Goal: Information Seeking & Learning: Find specific fact

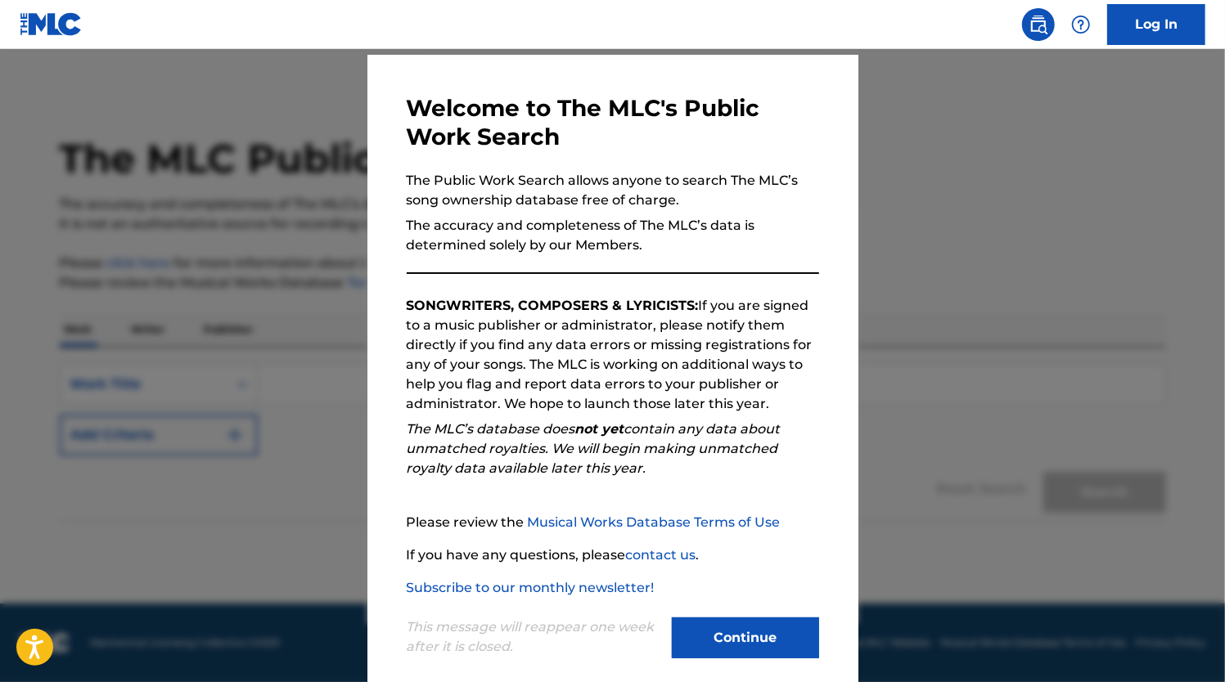
scroll to position [65, 0]
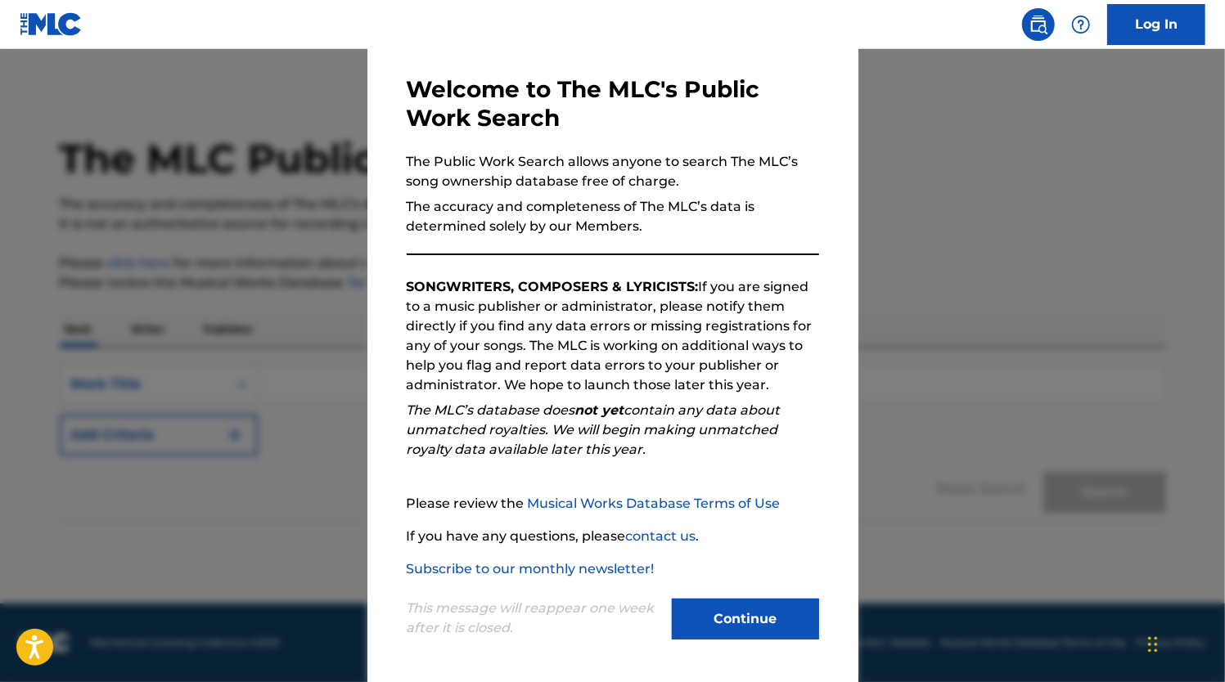
click at [718, 616] on button "Continue" at bounding box center [745, 619] width 147 height 41
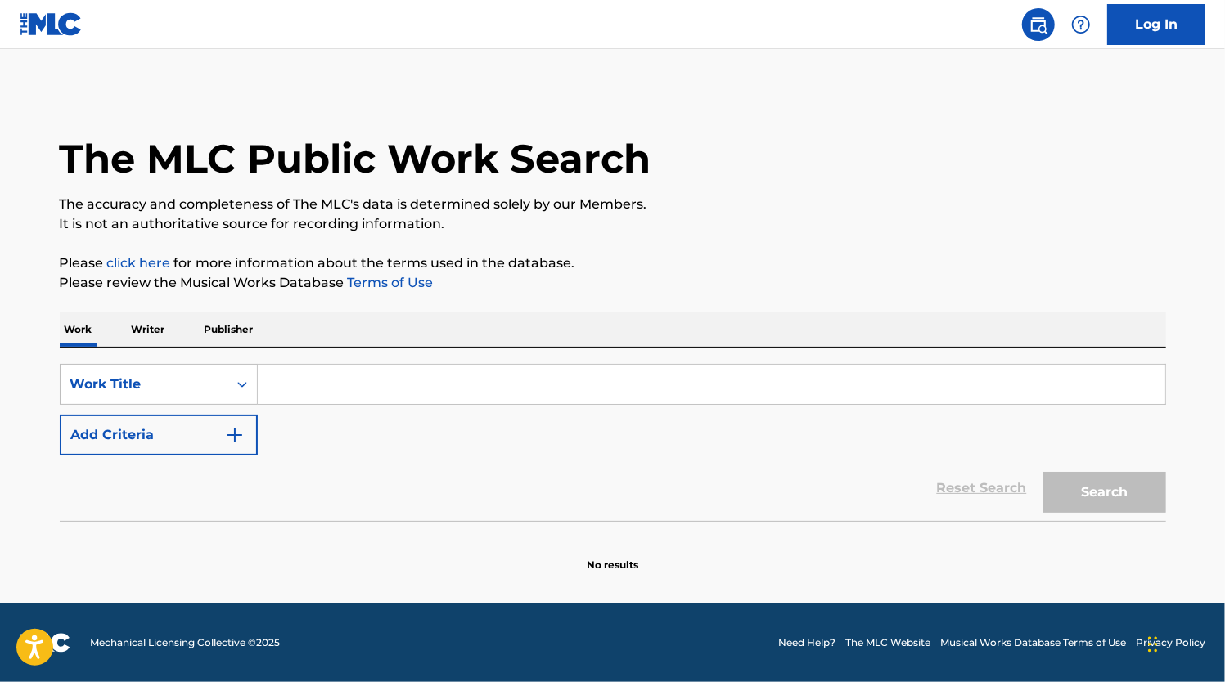
click at [314, 388] on input "Search Form" at bounding box center [711, 384] width 907 height 39
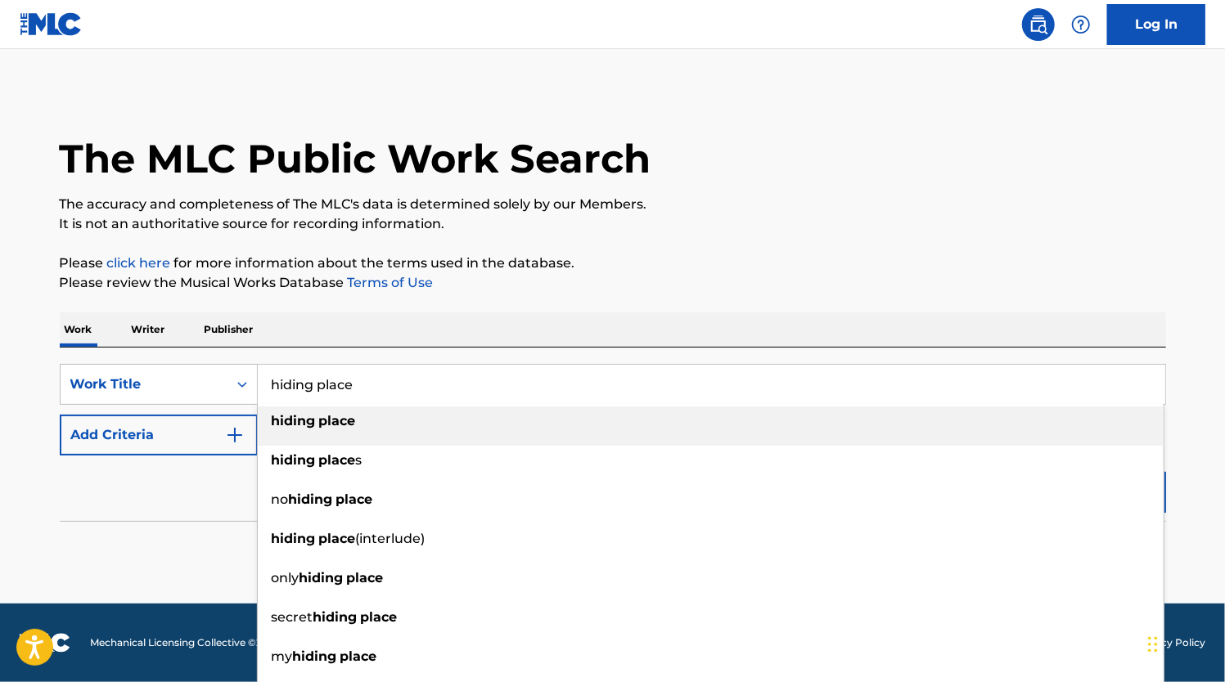
type input "hiding place"
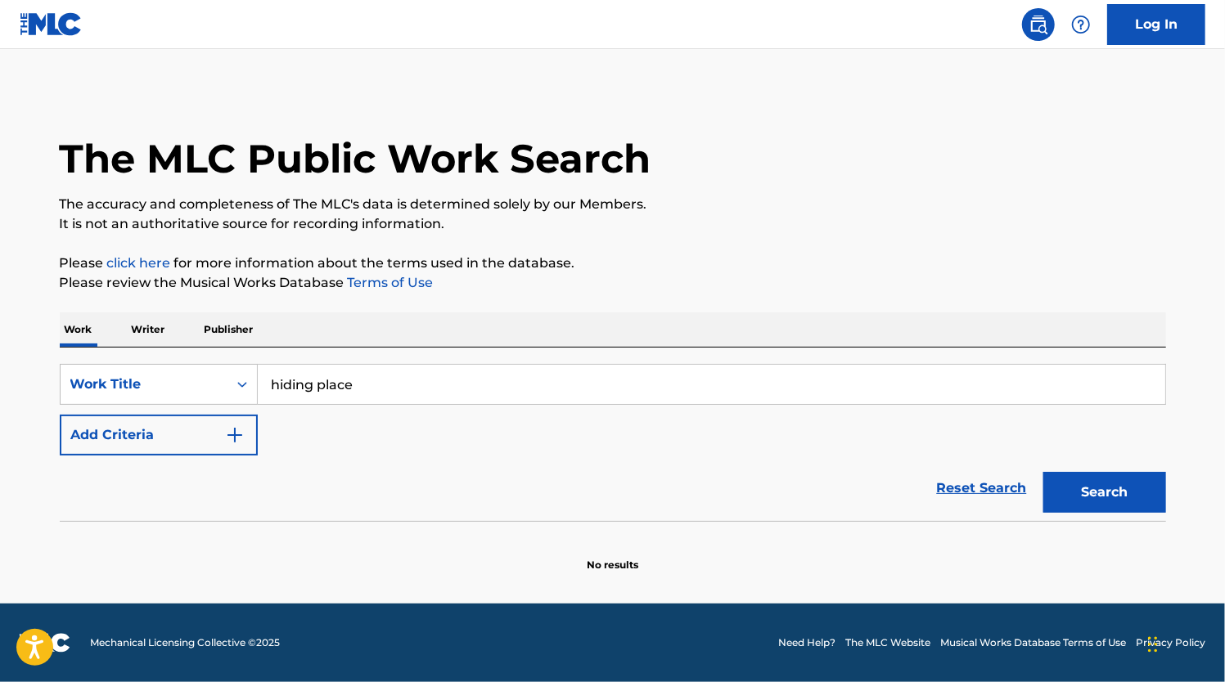
click at [168, 437] on button "Add Criteria" at bounding box center [159, 435] width 198 height 41
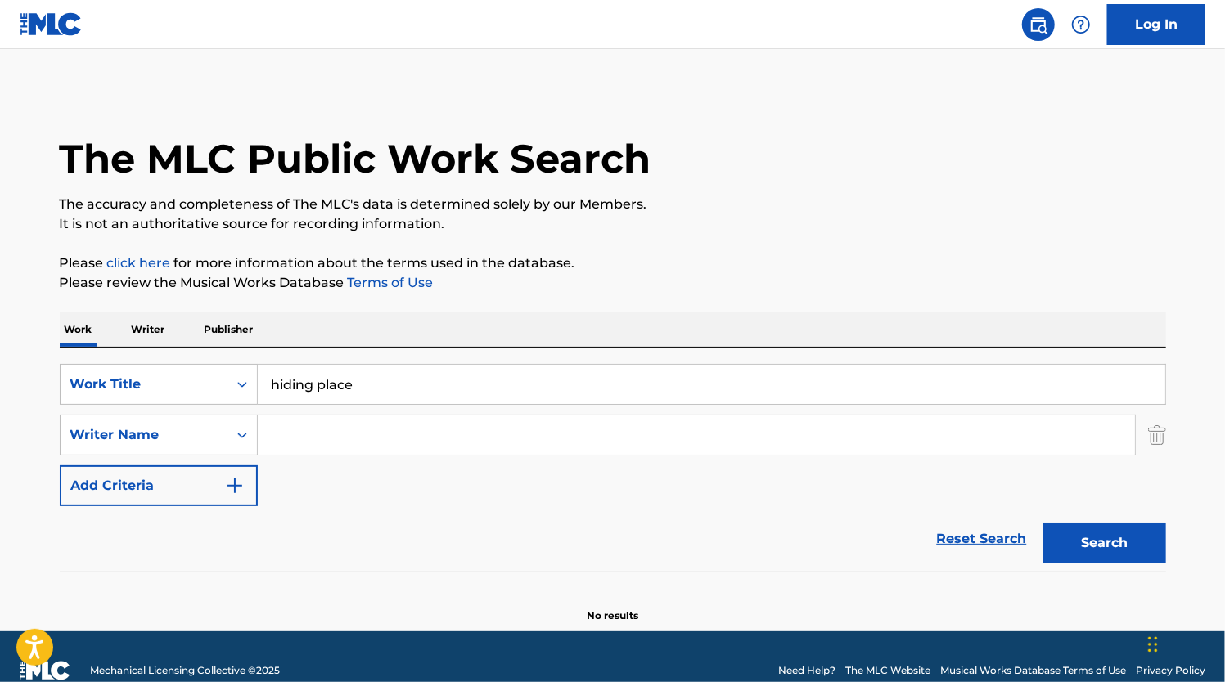
click at [311, 435] on input "Search Form" at bounding box center [696, 435] width 877 height 39
type input "[PERSON_NAME]"
click at [1043, 523] on button "Search" at bounding box center [1104, 543] width 123 height 41
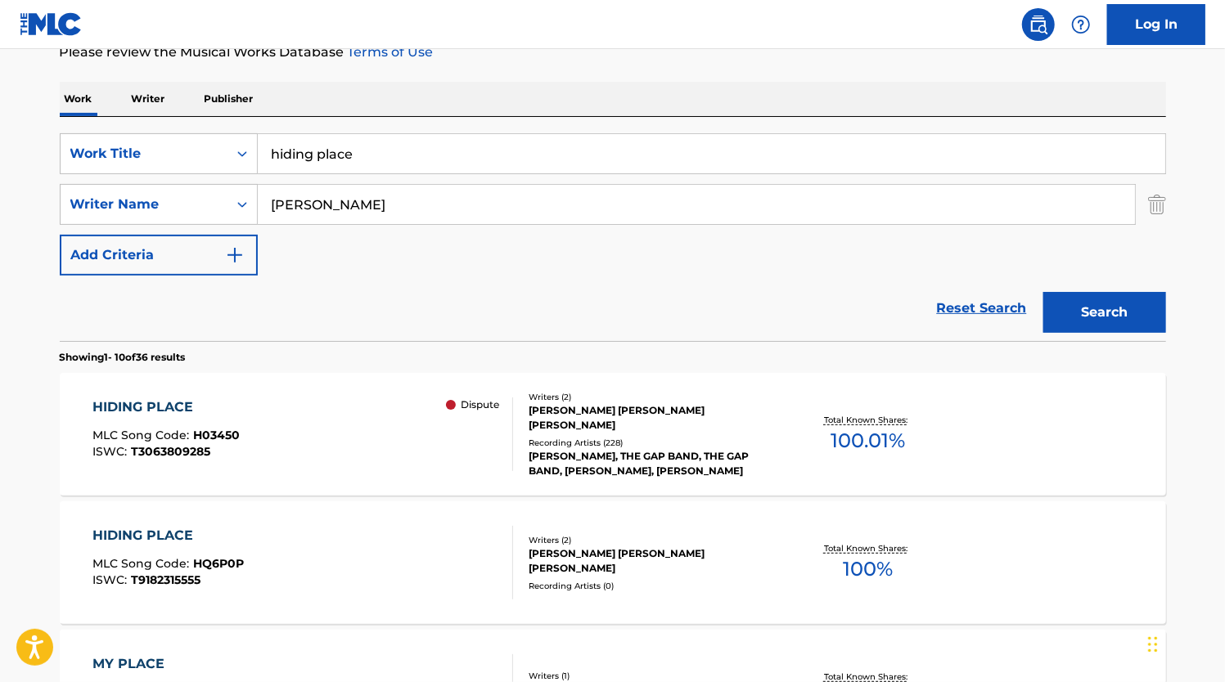
scroll to position [245, 0]
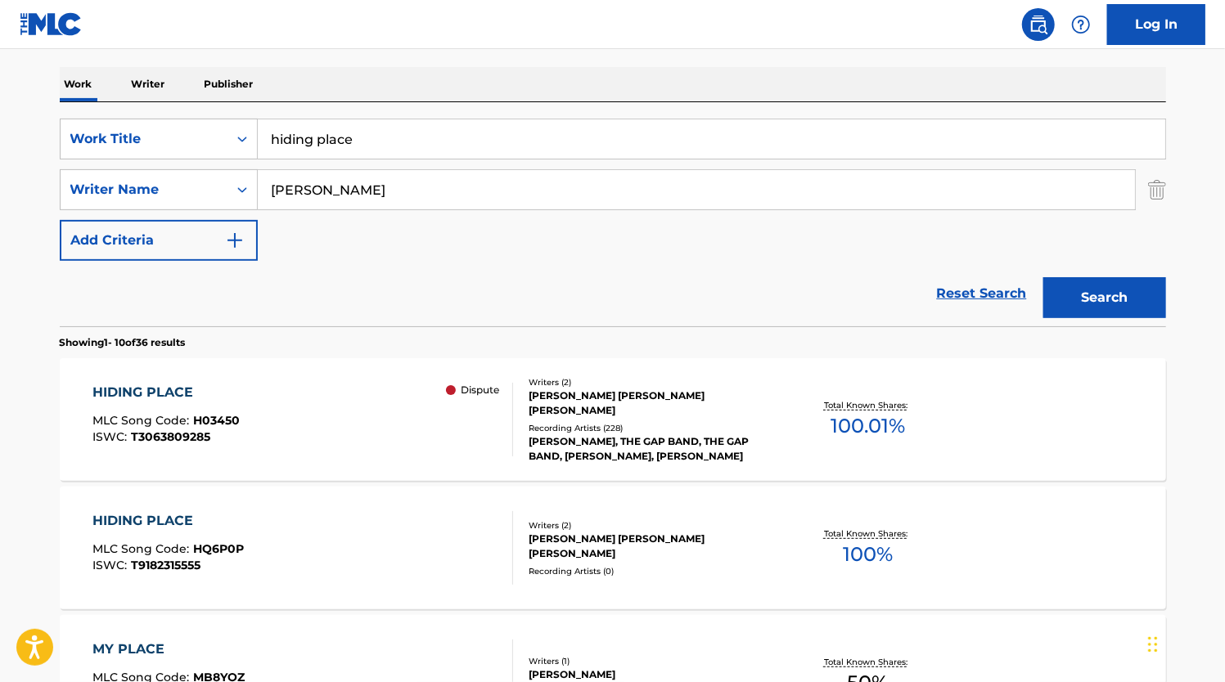
click at [858, 426] on span "100.01 %" at bounding box center [868, 426] width 74 height 29
